Goal: Task Accomplishment & Management: Manage account settings

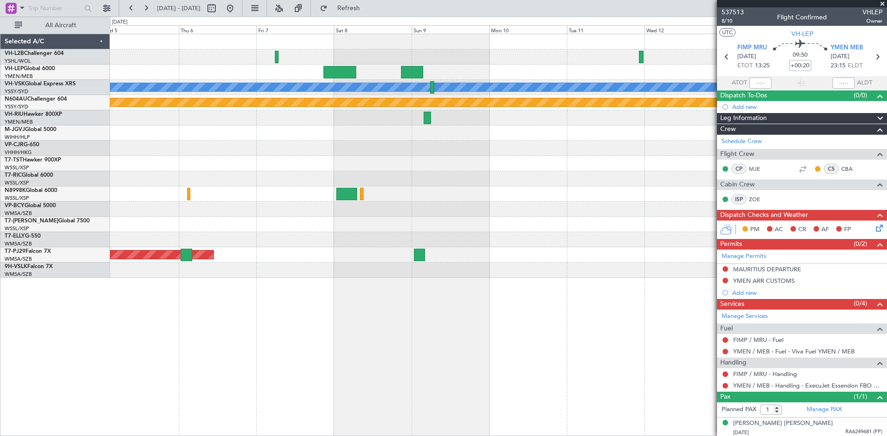
click at [127, 227] on div "[PERSON_NAME] Planned Maint Sydney ([PERSON_NAME] Intl) Planned Maint [GEOGRAPH…" at bounding box center [498, 156] width 776 height 244
click at [746, 140] on link "Schedule Crew" at bounding box center [741, 141] width 40 height 9
click at [136, 8] on button at bounding box center [131, 8] width 15 height 15
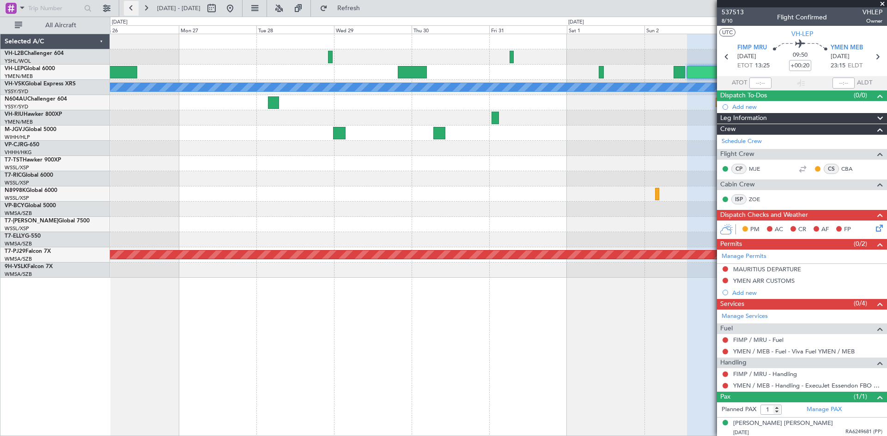
click at [136, 8] on button at bounding box center [131, 8] width 15 height 15
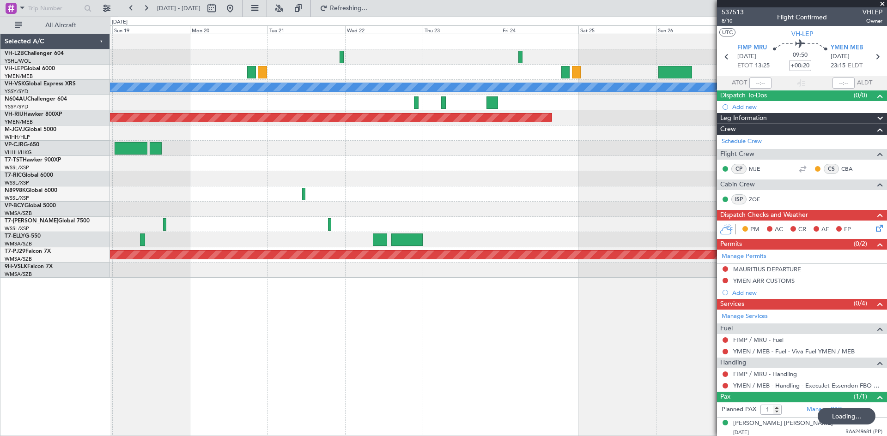
click at [248, 69] on div at bounding box center [498, 72] width 776 height 15
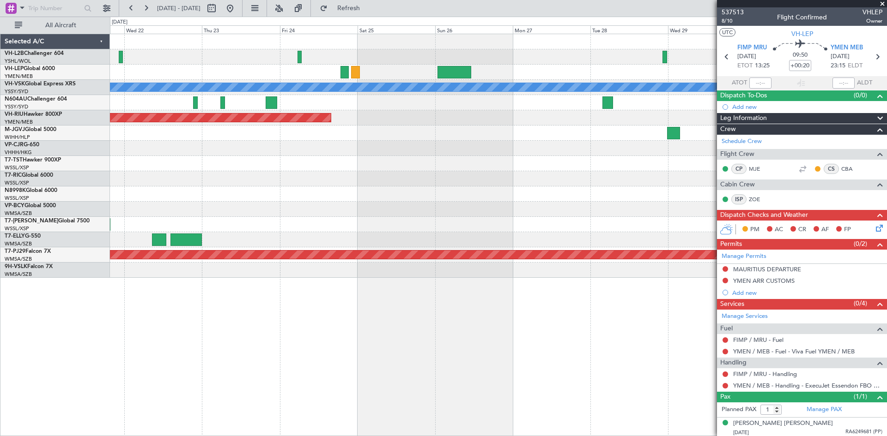
click at [330, 71] on div "[PERSON_NAME] Planned Maint Sydney ([PERSON_NAME] Intl) Planned Maint [GEOGRAPH…" at bounding box center [498, 156] width 776 height 244
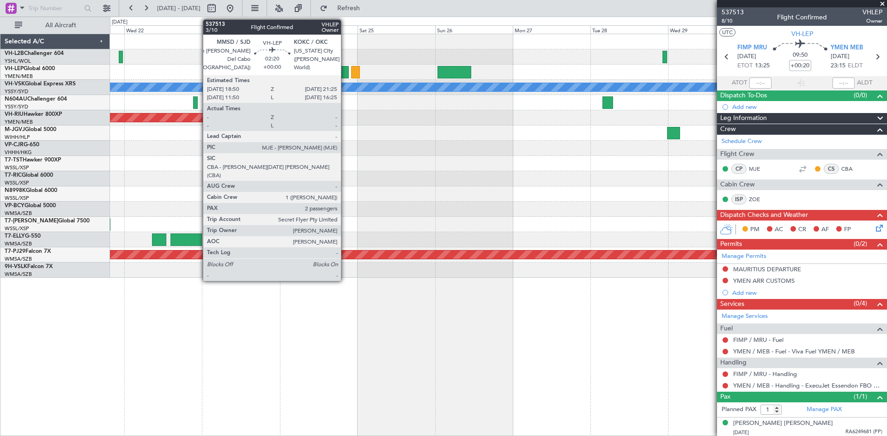
click at [345, 75] on div at bounding box center [344, 72] width 9 height 12
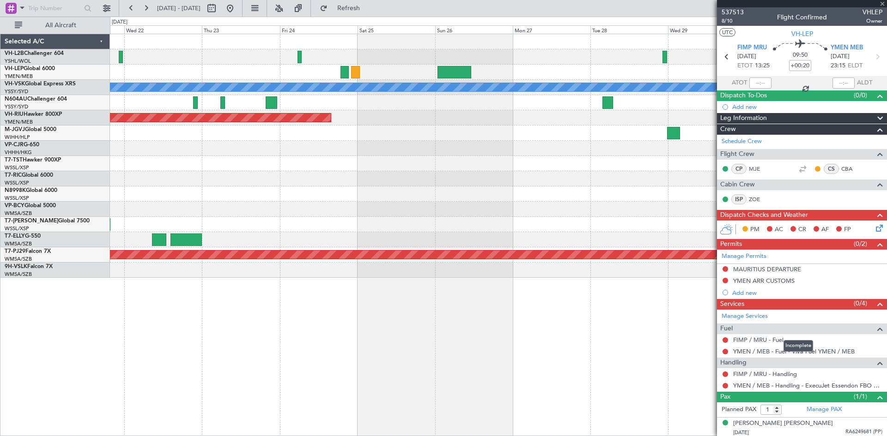
type input "2"
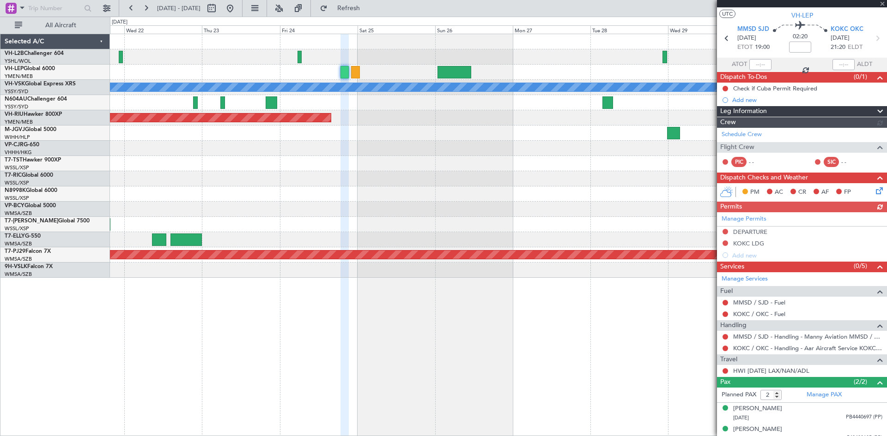
scroll to position [26, 0]
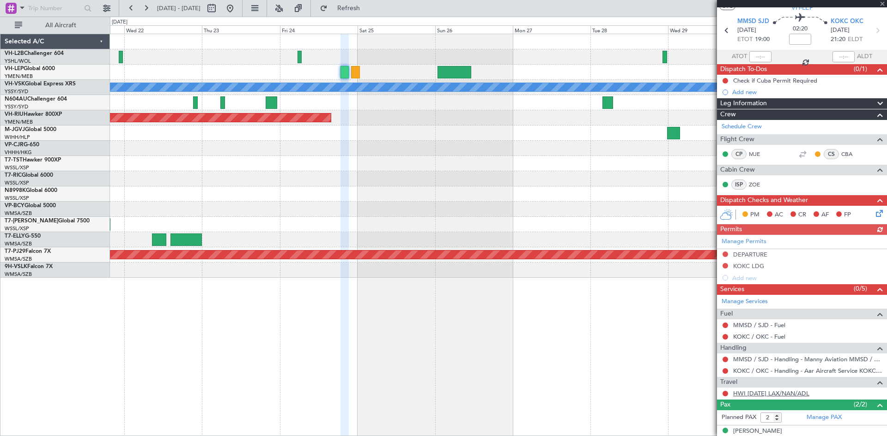
click at [773, 394] on link "HWI [DATE] LAX/NAN/ADL" at bounding box center [771, 394] width 76 height 8
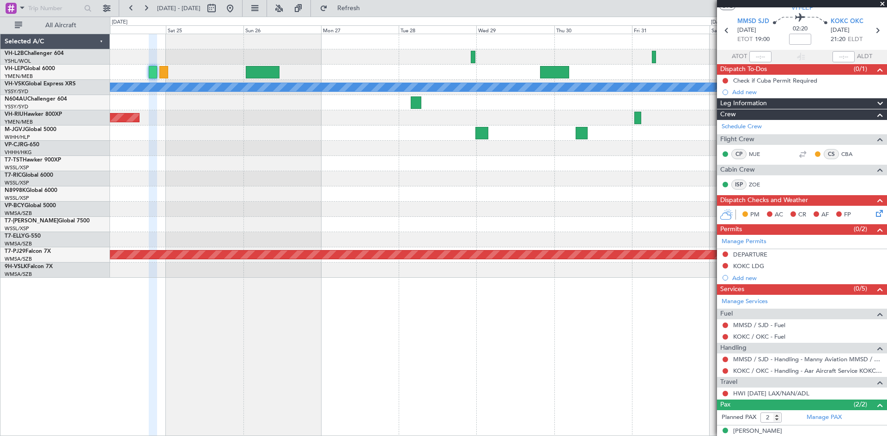
click at [286, 186] on div at bounding box center [498, 178] width 776 height 15
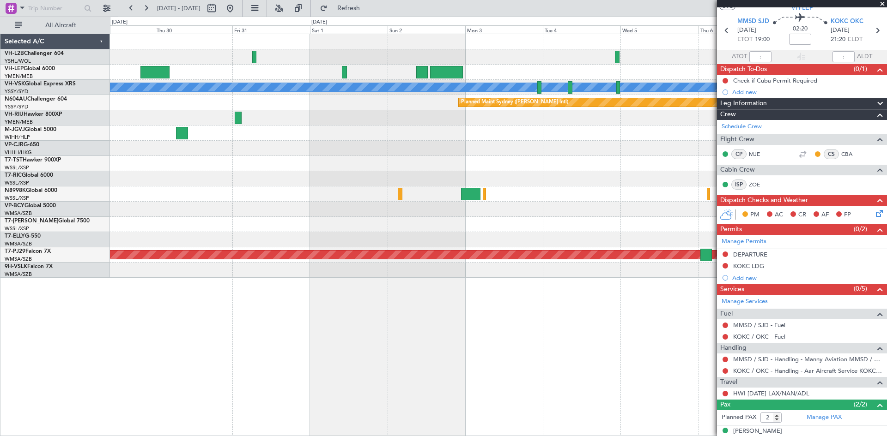
click at [331, 206] on div "[PERSON_NAME] Planned Maint Sydney ([PERSON_NAME] Intl) Planned Maint [GEOGRAPH…" at bounding box center [498, 156] width 776 height 244
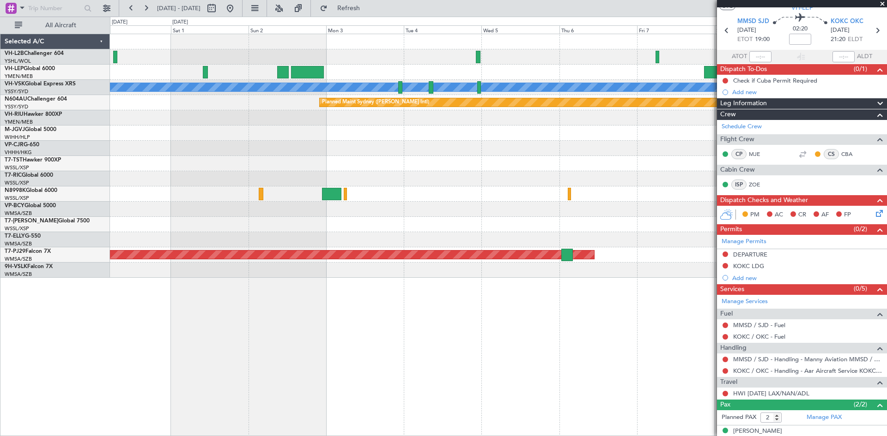
click at [360, 209] on div "[PERSON_NAME] Planned Maint Sydney ([PERSON_NAME] Intl) Planned Maint [GEOGRAPH…" at bounding box center [498, 156] width 776 height 244
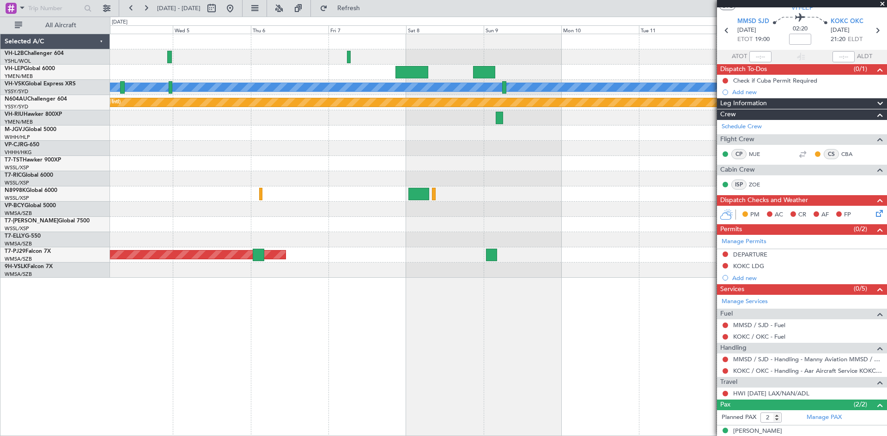
click at [427, 196] on div at bounding box center [498, 194] width 776 height 15
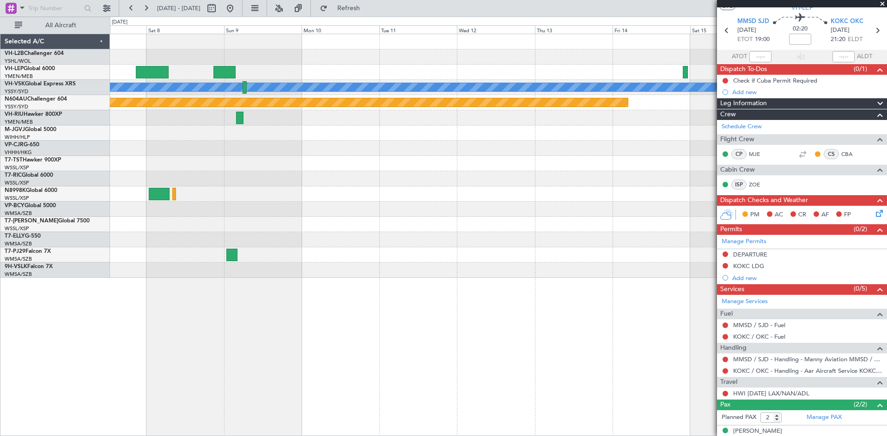
click at [388, 194] on div at bounding box center [498, 194] width 776 height 15
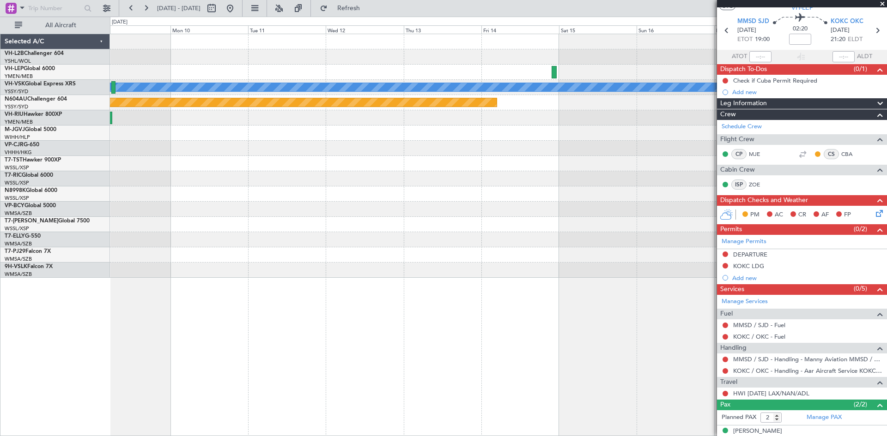
click at [452, 188] on div "[PERSON_NAME] Planned Maint Sydney ([PERSON_NAME] Intl)" at bounding box center [498, 156] width 776 height 244
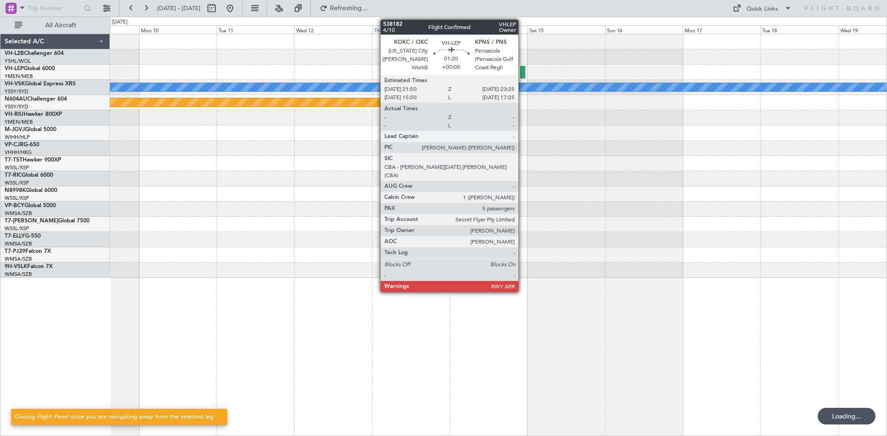
scroll to position [0, 0]
click at [522, 73] on div at bounding box center [523, 72] width 6 height 12
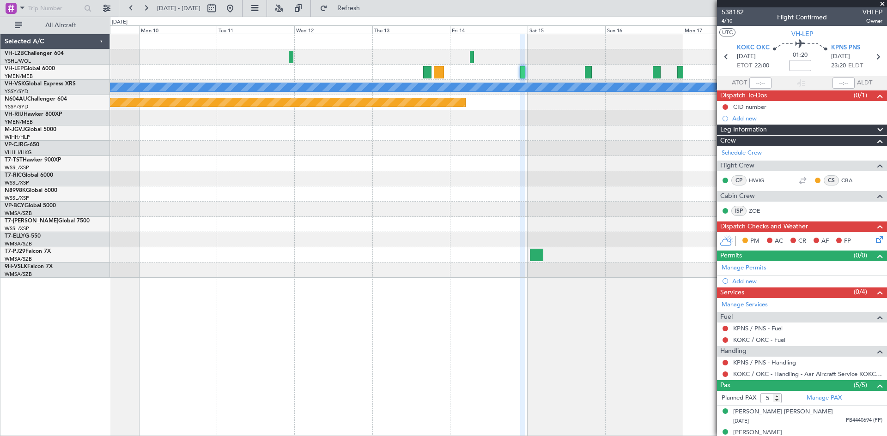
scroll to position [73, 0]
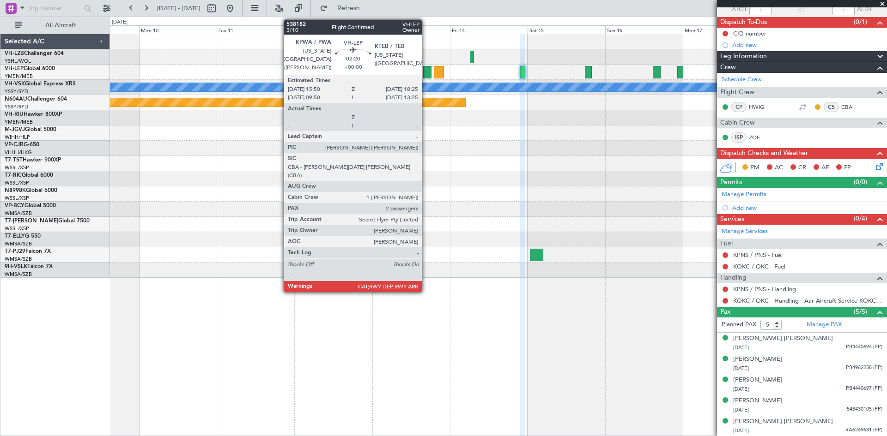
click at [426, 75] on div at bounding box center [427, 72] width 9 height 12
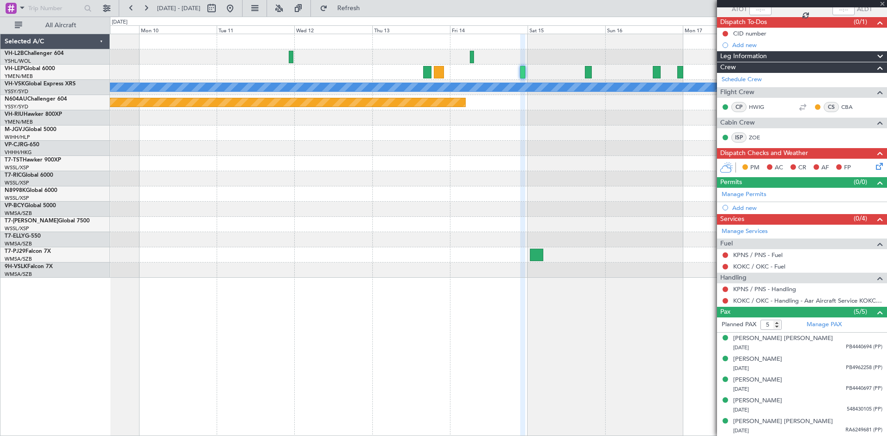
click at [595, 186] on div at bounding box center [498, 178] width 776 height 15
type input "2"
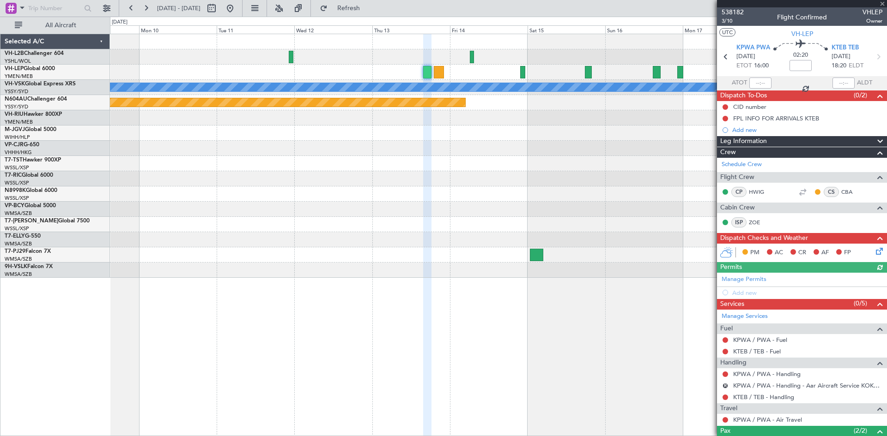
scroll to position [57, 0]
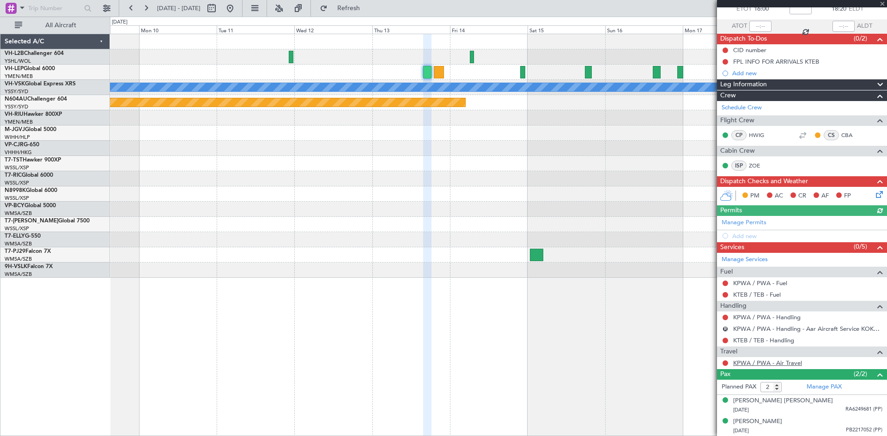
click at [776, 365] on link "KPWA / PWA - Air Travel" at bounding box center [767, 363] width 69 height 8
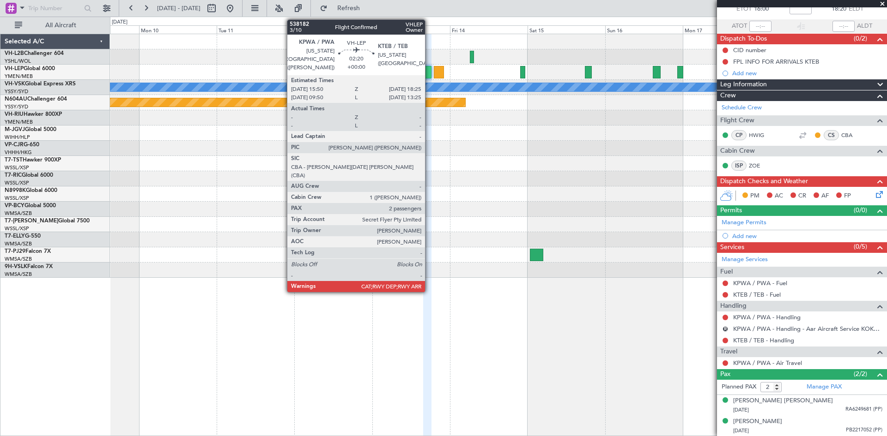
click at [429, 72] on div at bounding box center [427, 72] width 9 height 12
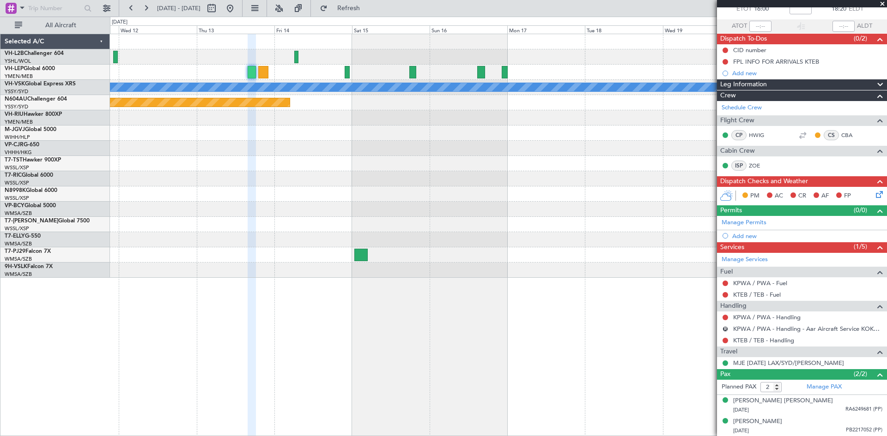
click at [433, 201] on div at bounding box center [498, 194] width 776 height 15
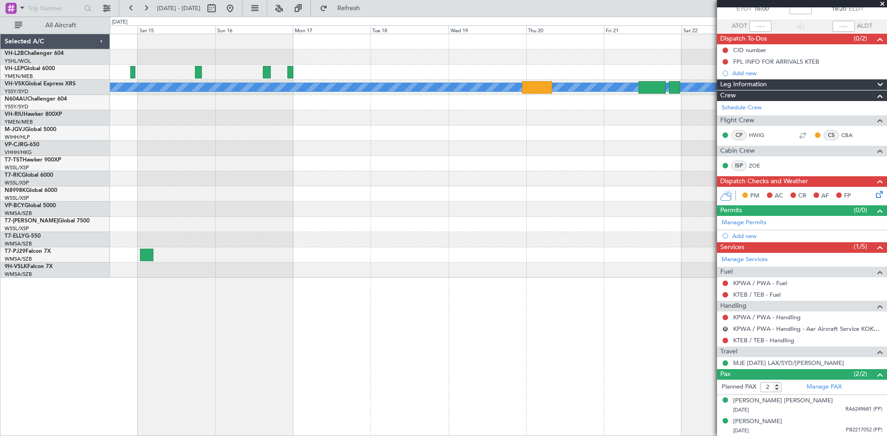
click at [314, 73] on div at bounding box center [498, 72] width 776 height 15
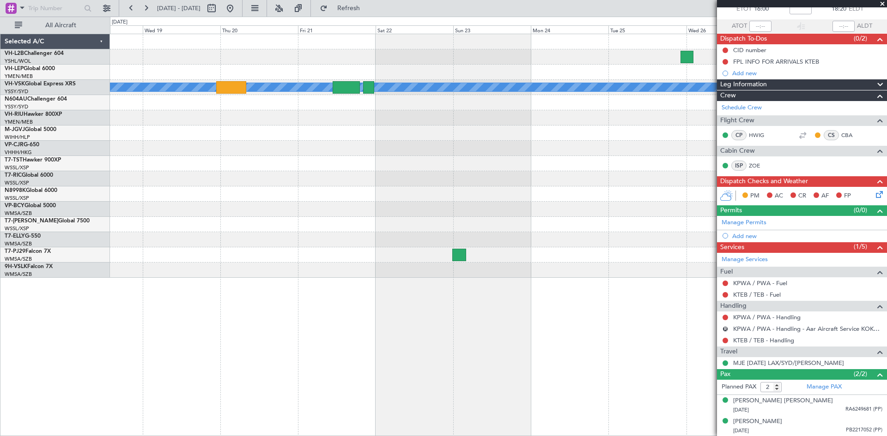
click at [395, 77] on div "MEL" at bounding box center [498, 156] width 776 height 244
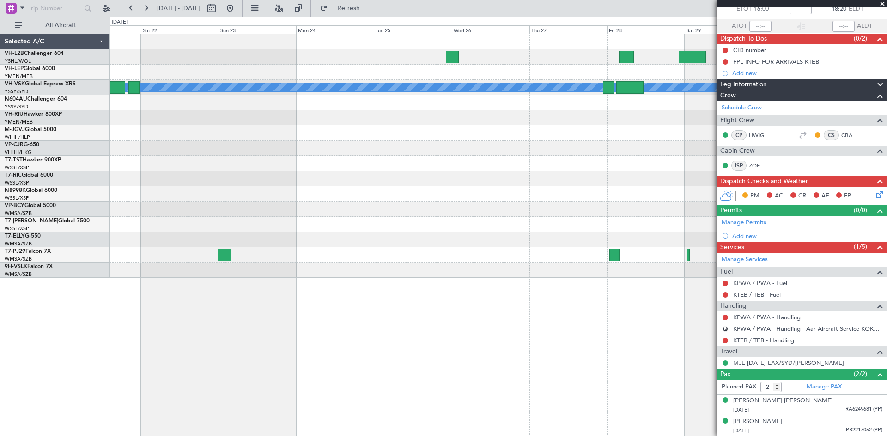
click at [400, 77] on div at bounding box center [498, 72] width 776 height 15
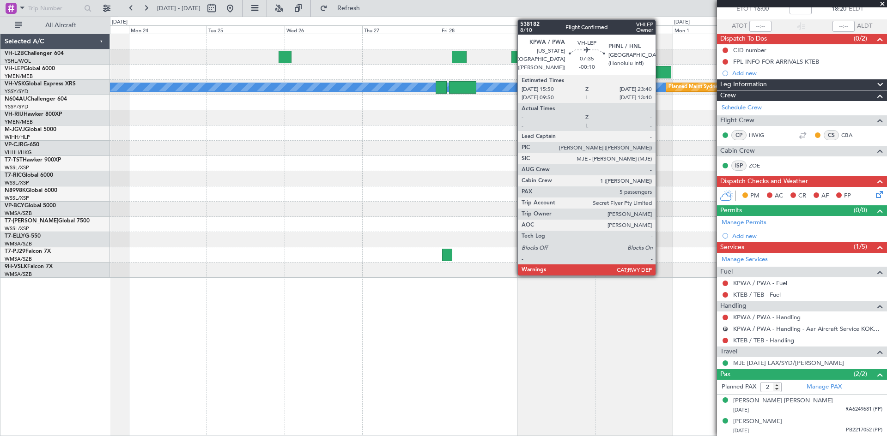
click at [660, 72] on div at bounding box center [658, 72] width 25 height 12
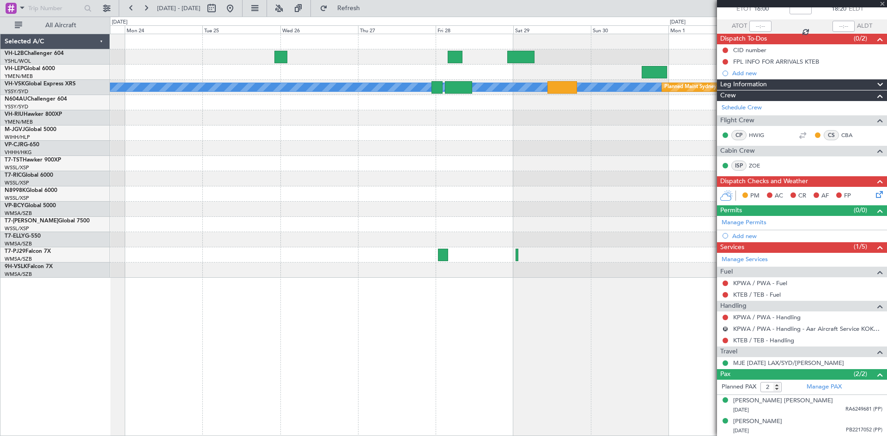
type input "-00:10"
type input "5"
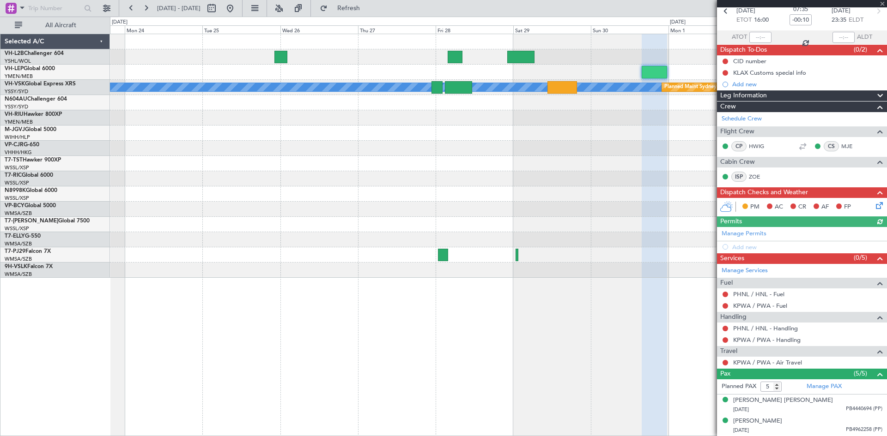
scroll to position [108, 0]
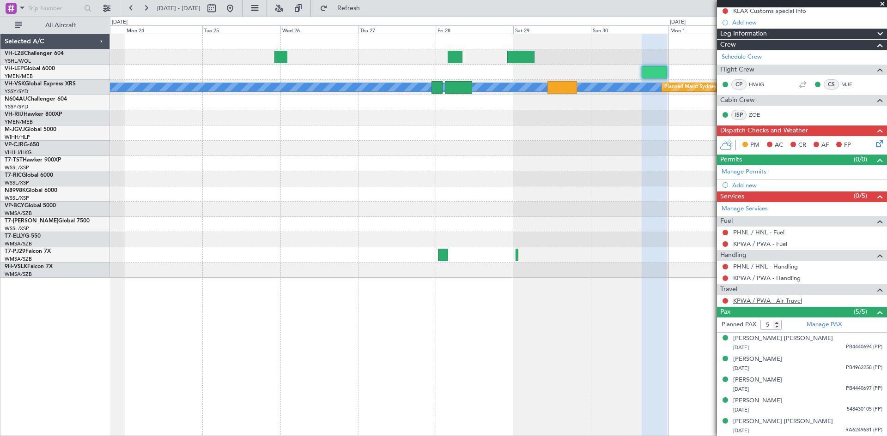
click at [763, 302] on link "KPWA / PWA - Air Travel" at bounding box center [767, 301] width 69 height 8
click at [237, 7] on button at bounding box center [230, 8] width 15 height 15
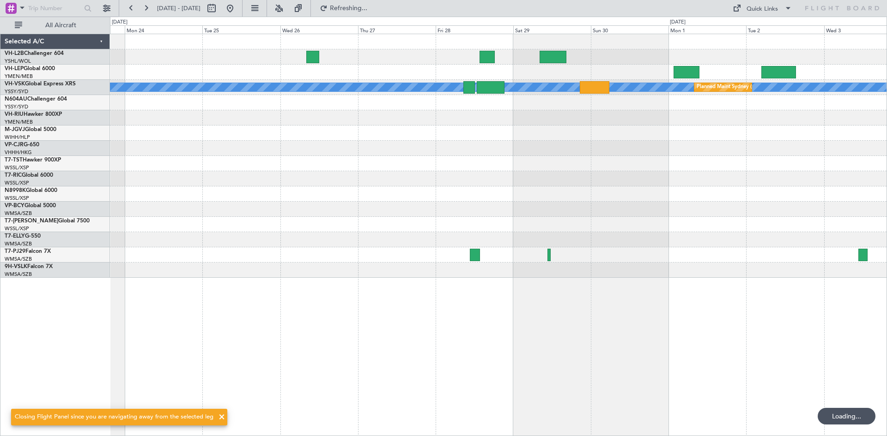
scroll to position [0, 0]
